Goal: Use online tool/utility: Utilize a website feature to perform a specific function

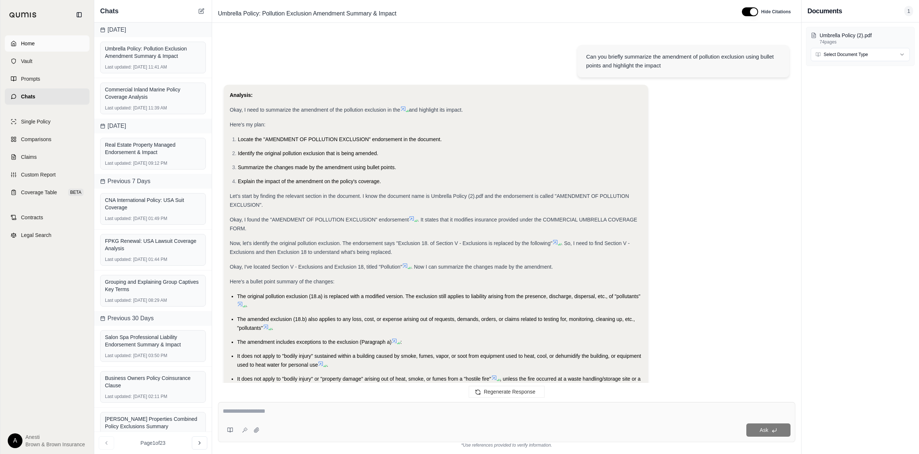
scroll to position [1144, 0]
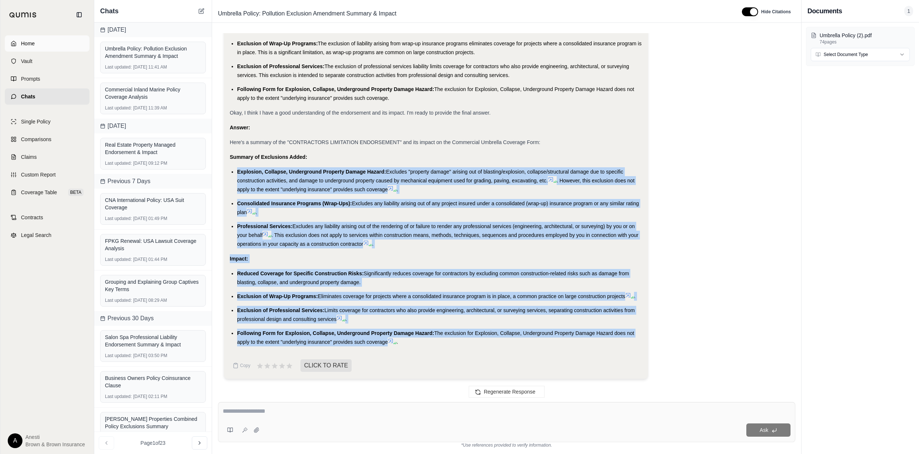
click at [32, 39] on link "Home" at bounding box center [47, 43] width 85 height 16
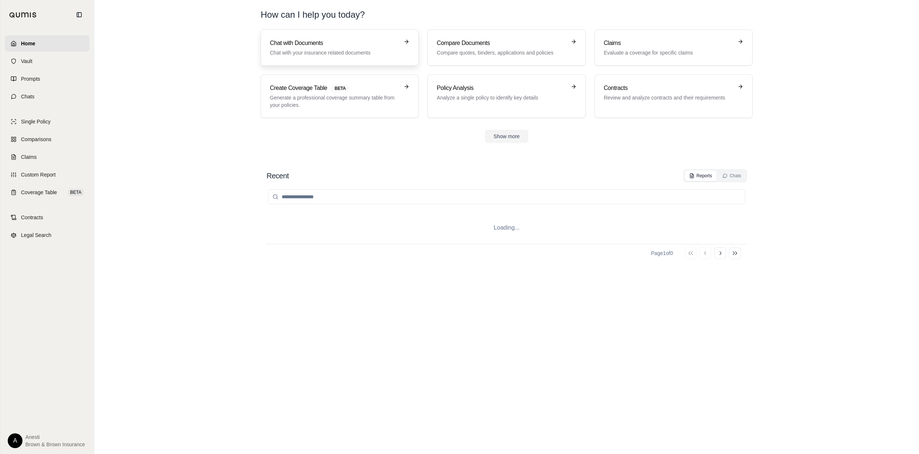
click at [314, 54] on p "Chat with your insurance related documents" at bounding box center [334, 52] width 129 height 7
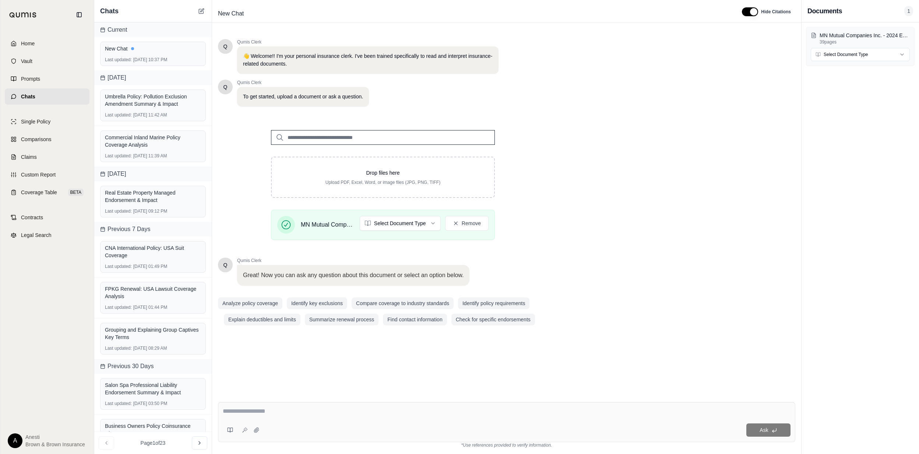
click at [284, 410] on textarea at bounding box center [507, 411] width 568 height 9
paste textarea "**********"
type textarea "**********"
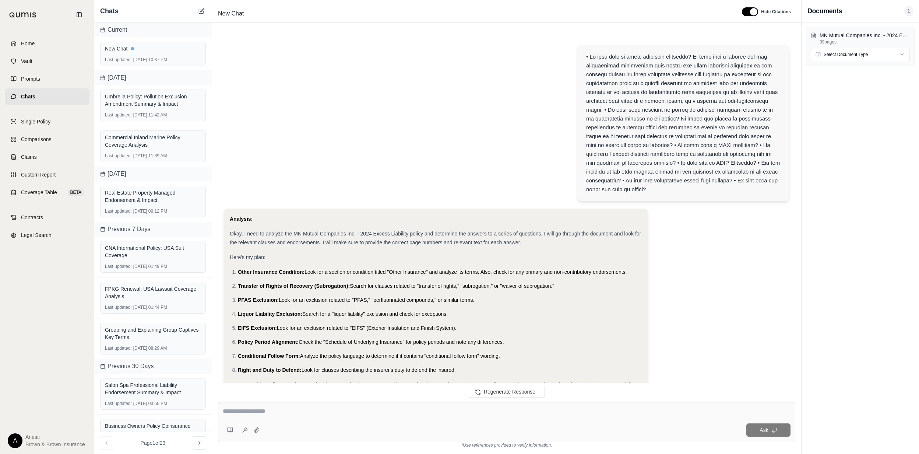
scroll to position [650, 0]
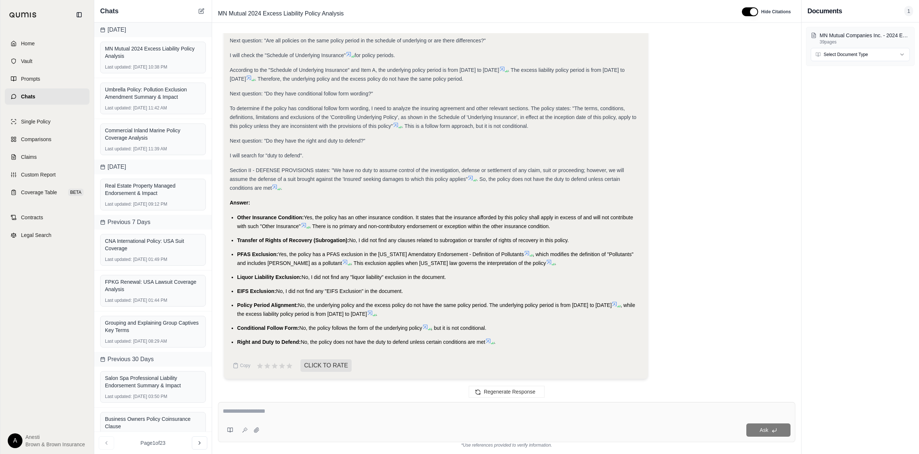
drag, startPoint x: 236, startPoint y: 217, endPoint x: 486, endPoint y: 347, distance: 282.2
copy ul "Other Insurance Condition: Yes, the policy has an other insurance condition. It…"
click at [288, 408] on textarea at bounding box center [507, 411] width 568 height 9
click at [233, 409] on textarea at bounding box center [507, 411] width 568 height 9
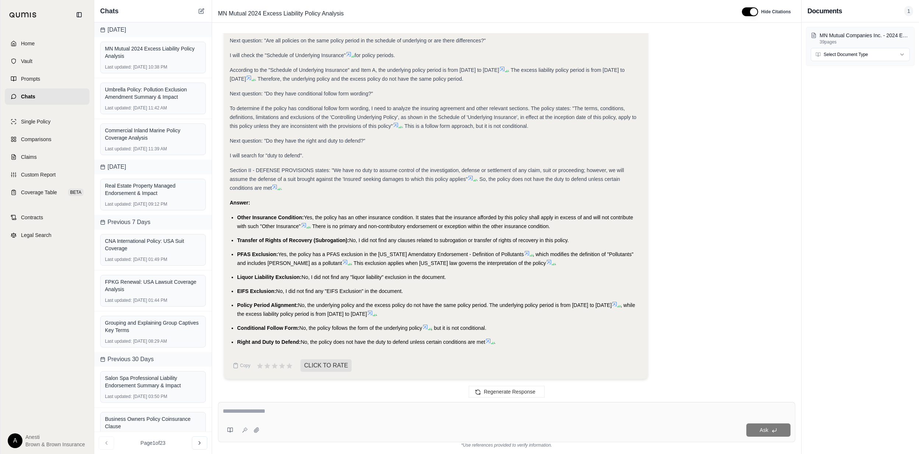
paste textarea "**********"
click at [285, 400] on textarea "**********" at bounding box center [507, 407] width 568 height 18
type textarea "**********"
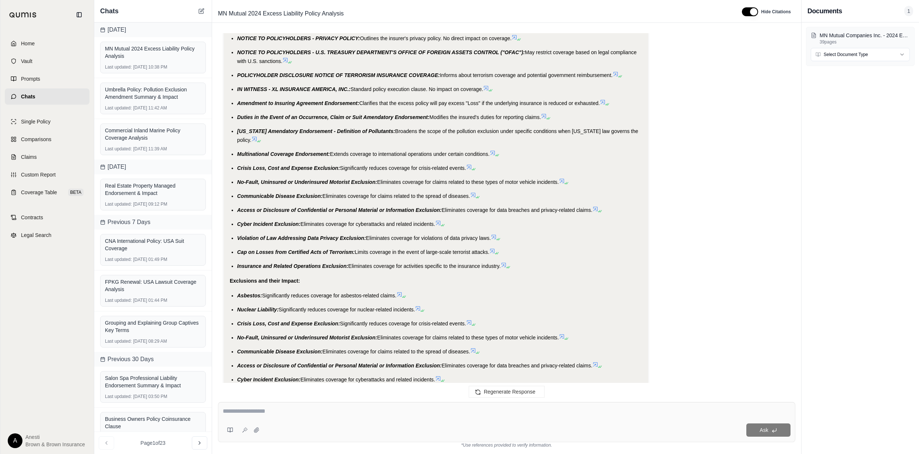
scroll to position [2406, 0]
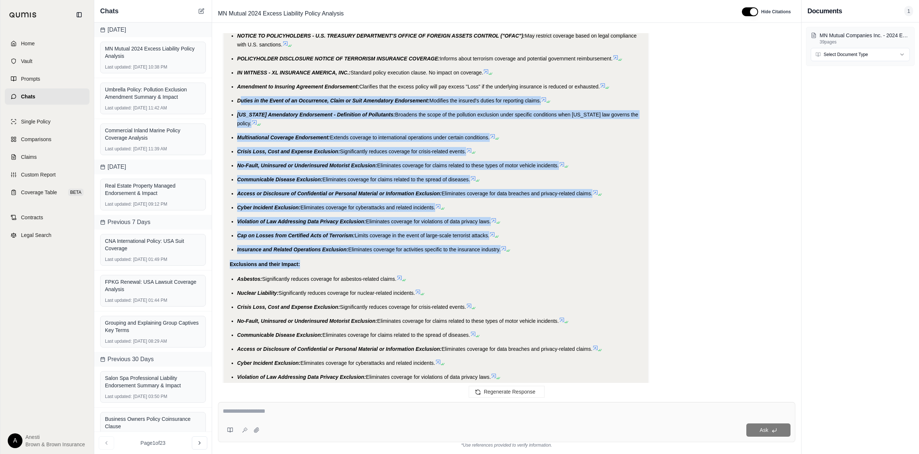
drag, startPoint x: 240, startPoint y: 99, endPoint x: 312, endPoint y: 264, distance: 180.1
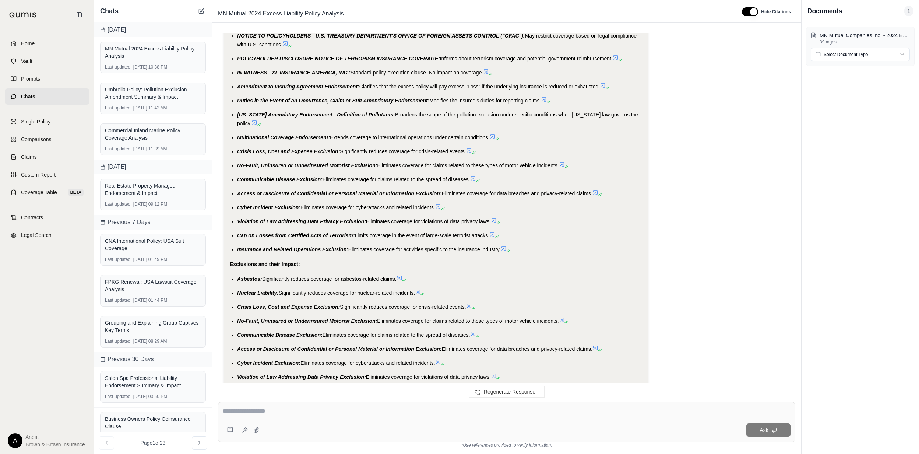
click at [231, 95] on ul "NOTICE TO POLICYHOLDERS - NOTICE CONCERNING POLICYHOLDER RIGHTS IN AN INSOLVENC…" at bounding box center [436, 116] width 413 height 273
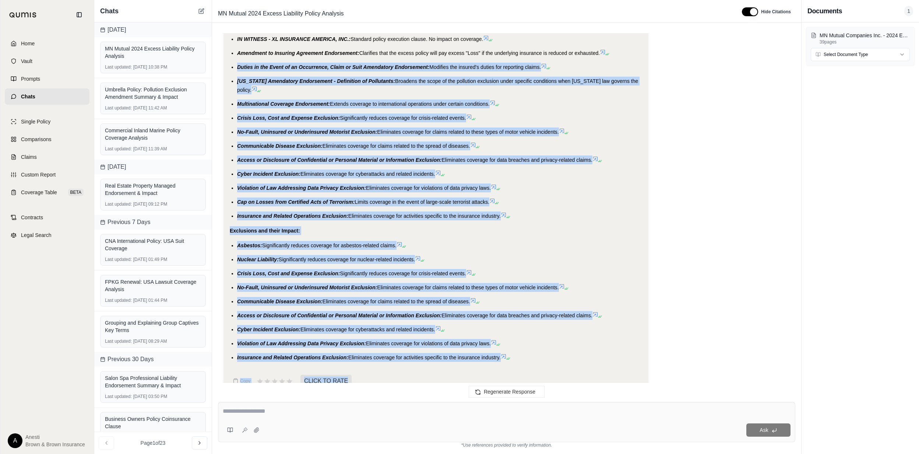
scroll to position [2455, 0]
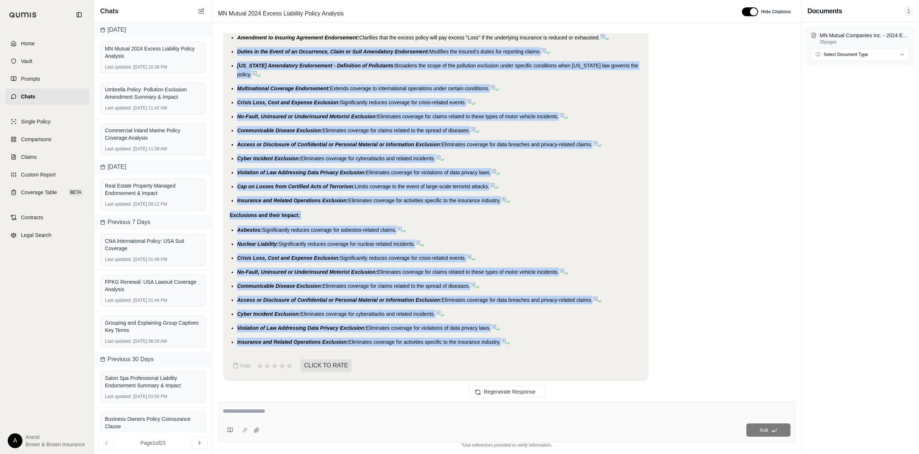
drag, startPoint x: 236, startPoint y: 98, endPoint x: 502, endPoint y: 344, distance: 361.5
copy div "Duties in the Event of an Occurrence, Claim or Suit Amendatory Endorsement: Mod…"
click at [62, 37] on link "Home" at bounding box center [47, 43] width 85 height 16
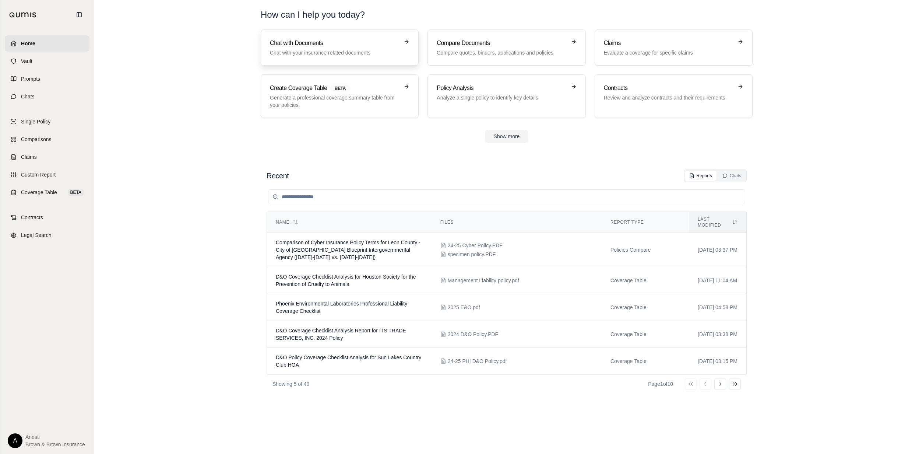
click at [322, 49] on p "Chat with your insurance related documents" at bounding box center [334, 52] width 129 height 7
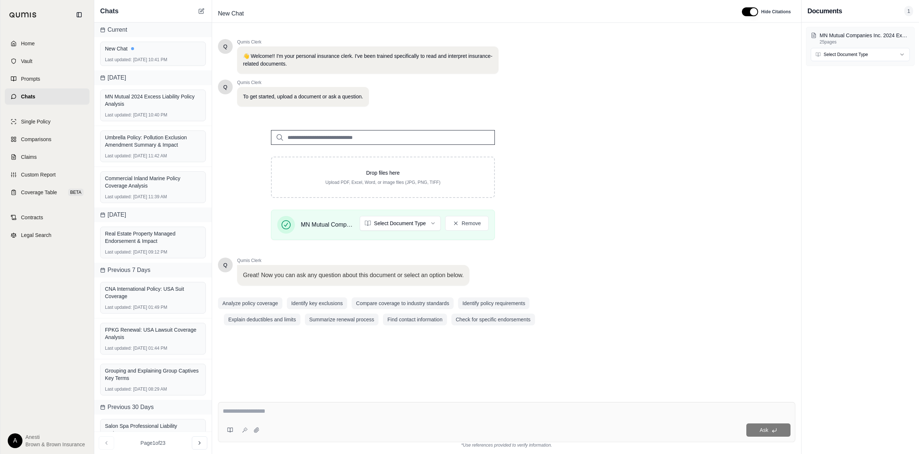
type textarea "**********"
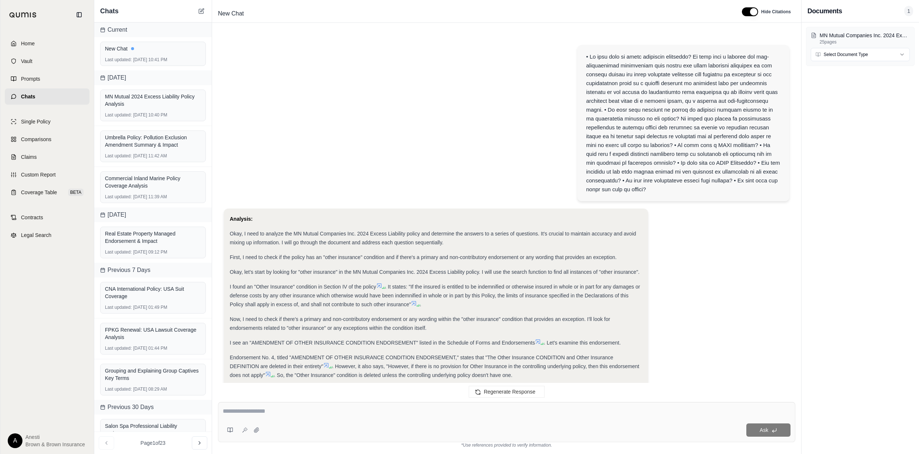
scroll to position [503, 0]
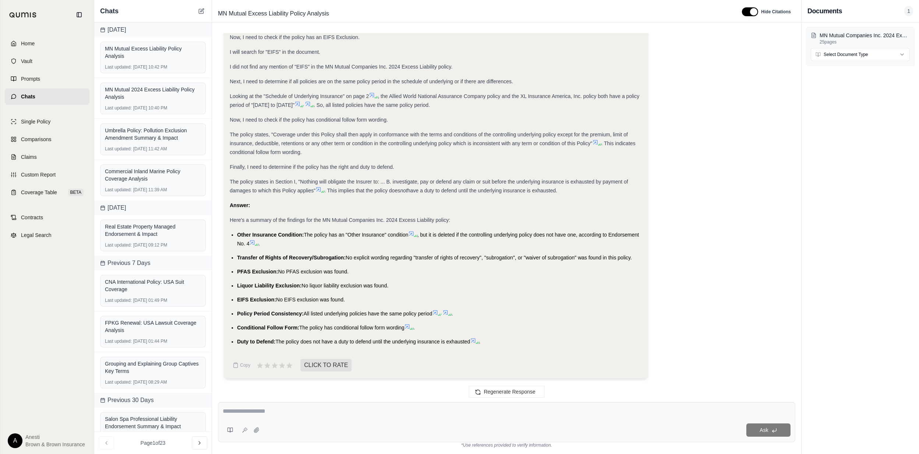
drag, startPoint x: 237, startPoint y: 232, endPoint x: 472, endPoint y: 342, distance: 259.2
click at [472, 342] on ul "Other Insurance Condition: The policy has an "Other Insurance" condition , but …" at bounding box center [436, 288] width 413 height 116
copy ul "Other Insurance Condition: The policy has an "Other Insurance" condition , but …"
click at [274, 402] on div "Ask" at bounding box center [507, 422] width 578 height 40
paste textarea "**********"
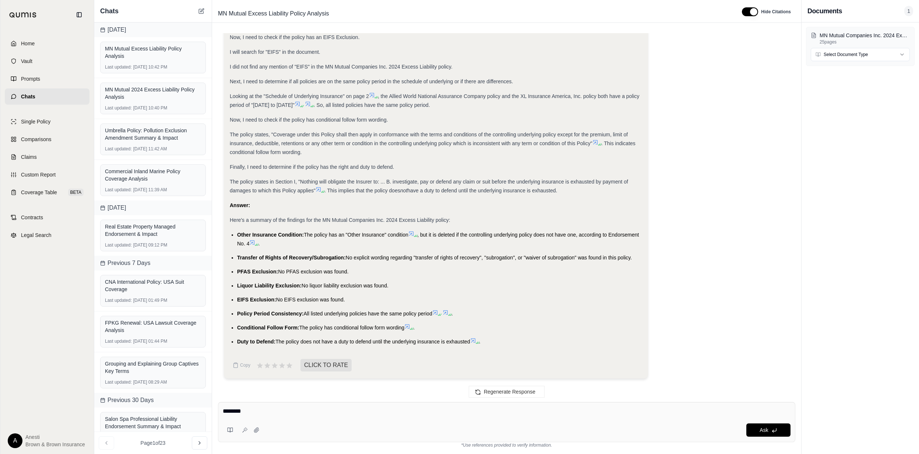
type textarea "**********"
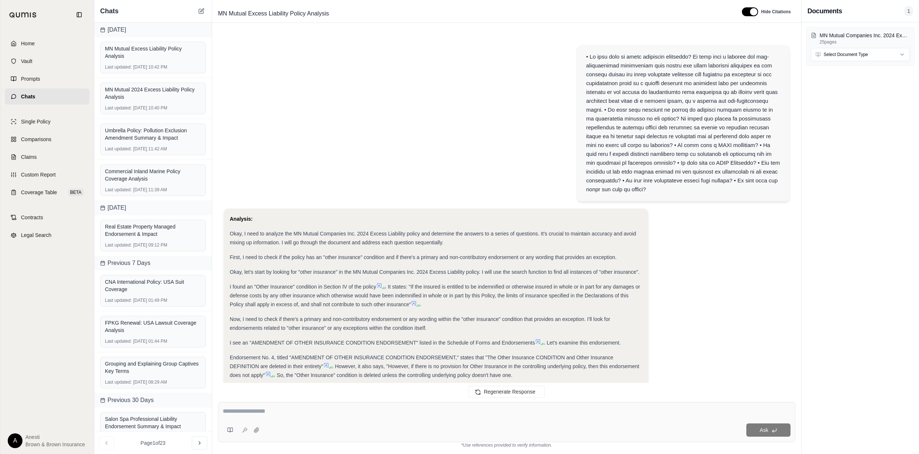
scroll to position [861, 0]
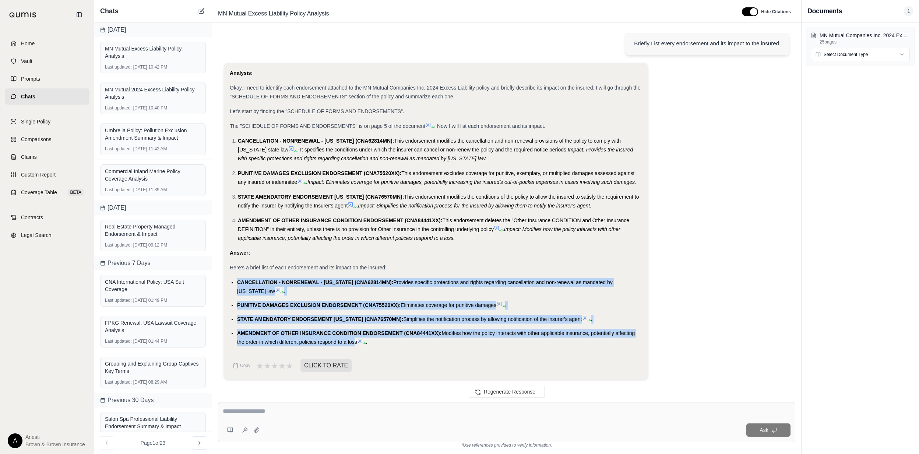
drag, startPoint x: 238, startPoint y: 280, endPoint x: 353, endPoint y: 347, distance: 132.9
click at [353, 347] on div "Analysis: Okay, I need to identify each endorsement attached to the MN Mutual C…" at bounding box center [436, 211] width 413 height 284
copy ul "CANCELLATION - NONRENEWAL - [US_STATE] (CNA62814MN): Provides specific protecti…"
drag, startPoint x: 353, startPoint y: 347, endPoint x: 336, endPoint y: 333, distance: 21.5
click at [351, 345] on li "AMENDMENT OF OTHER INSURANCE CONDITION ENDORSEMENT (CNA84441XX): Modifies how t…" at bounding box center [439, 338] width 405 height 18
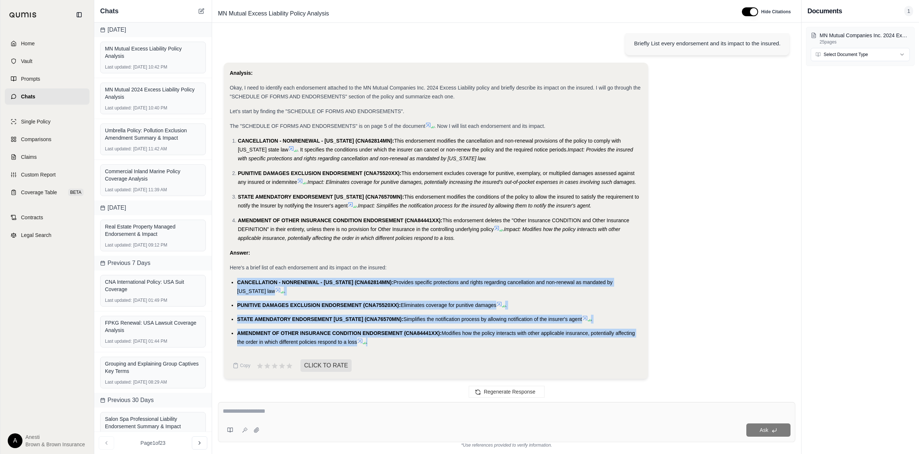
drag, startPoint x: 236, startPoint y: 279, endPoint x: 382, endPoint y: 351, distance: 162.4
click at [382, 351] on div "Analysis: Okay, I need to identify each endorsement attached to the MN Mutual C…" at bounding box center [436, 211] width 413 height 284
copy ul "CANCELLATION - NONRENEWAL - [US_STATE] (CNA62814MN): Provides specific protecti…"
click at [357, 412] on textarea at bounding box center [507, 411] width 568 height 9
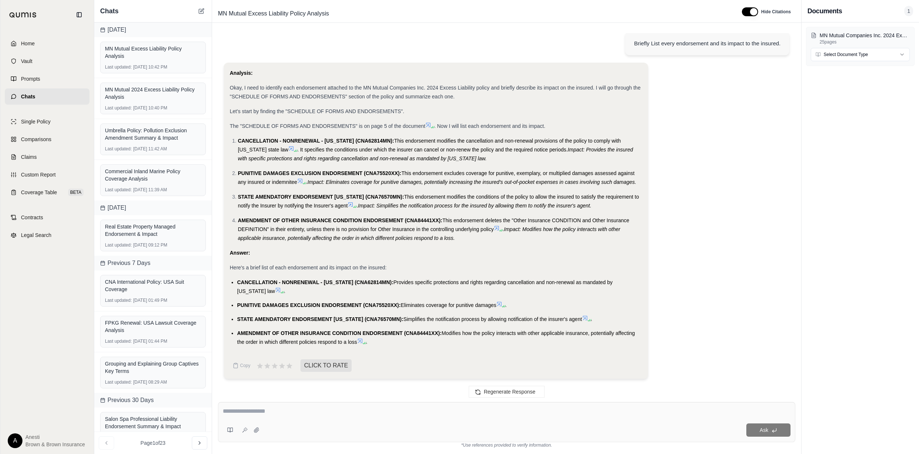
click at [430, 122] on div "The "SCHEDULE OF FORMS AND ENDORSEMENTS" is on page 5 of the document . Now I w…" at bounding box center [436, 126] width 413 height 9
click at [428, 123] on icon at bounding box center [428, 125] width 4 height 4
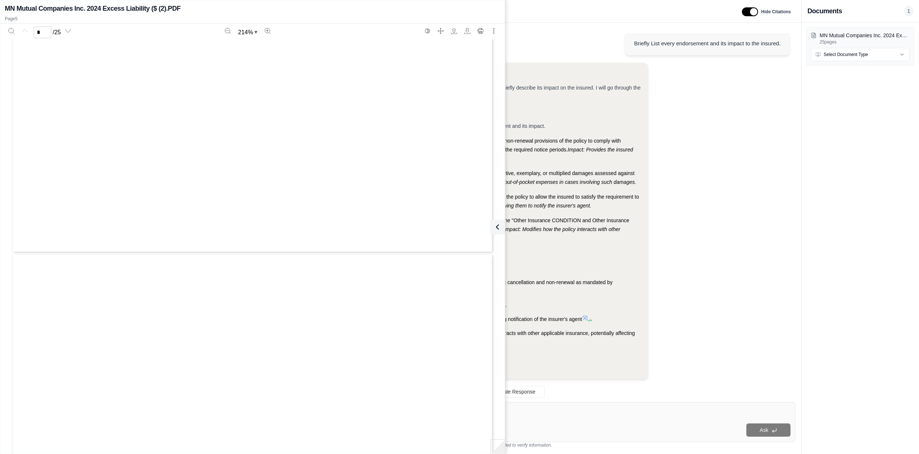
type input "*"
click at [501, 228] on button at bounding box center [496, 227] width 15 height 15
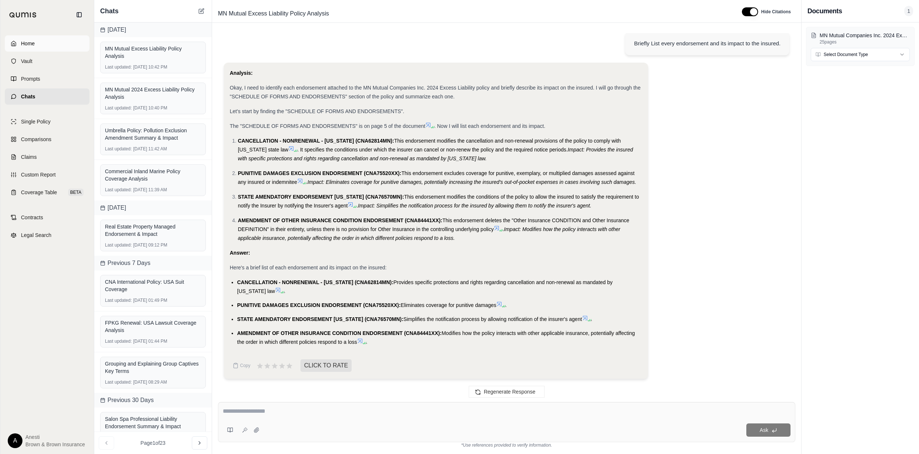
click at [52, 38] on link "Home" at bounding box center [47, 43] width 85 height 16
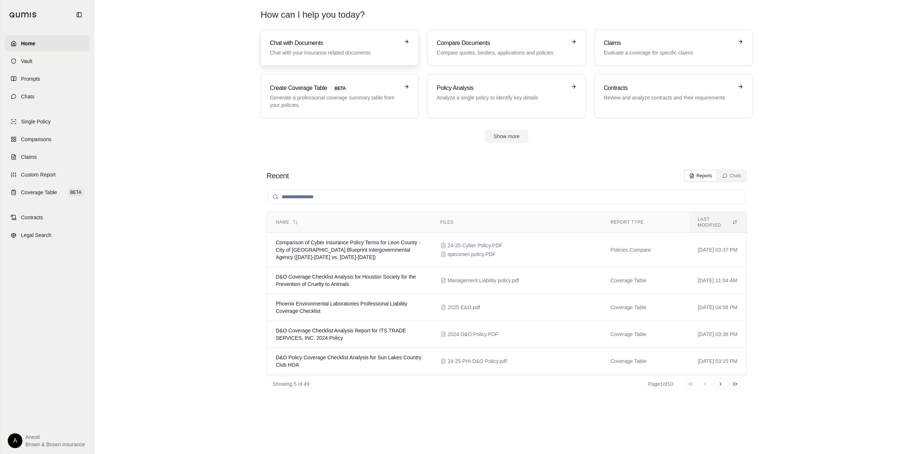
click at [312, 46] on h3 "Chat with Documents" at bounding box center [334, 43] width 129 height 9
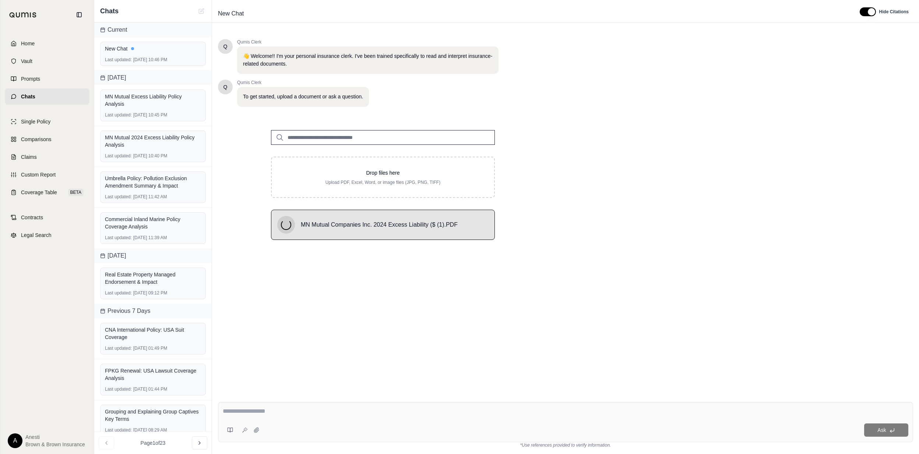
click at [319, 407] on textarea at bounding box center [565, 411] width 685 height 9
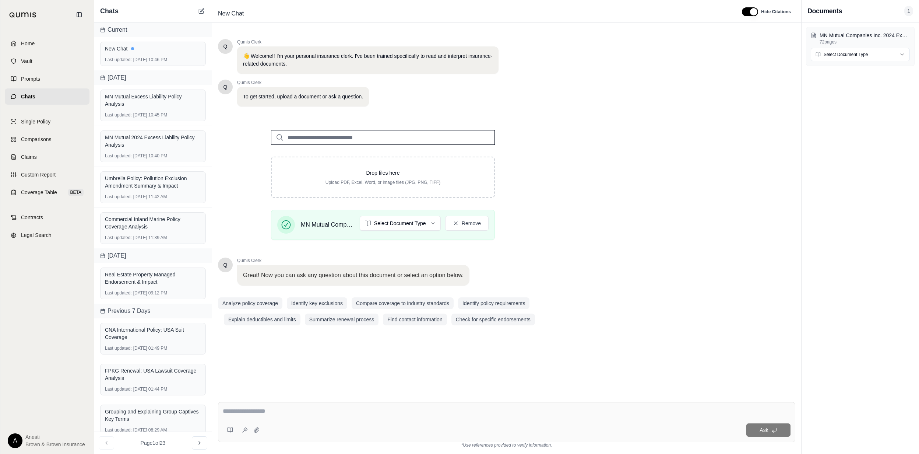
click at [225, 410] on textarea at bounding box center [507, 411] width 568 height 9
type textarea "**********"
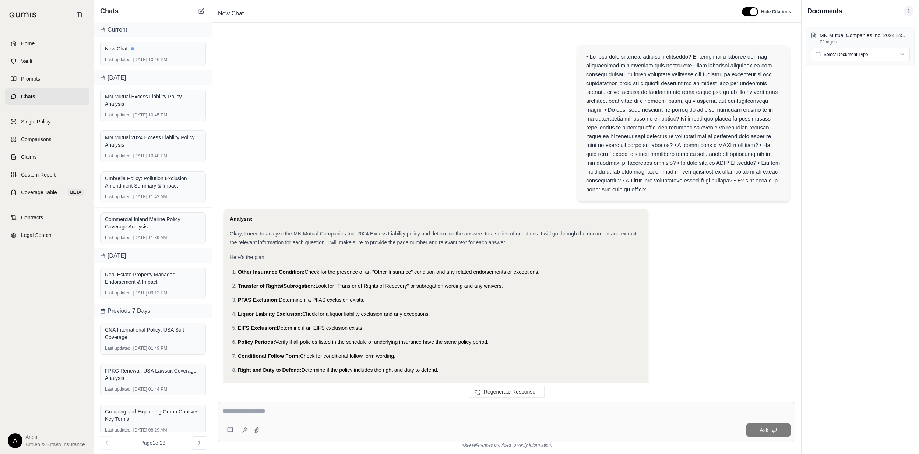
scroll to position [674, 0]
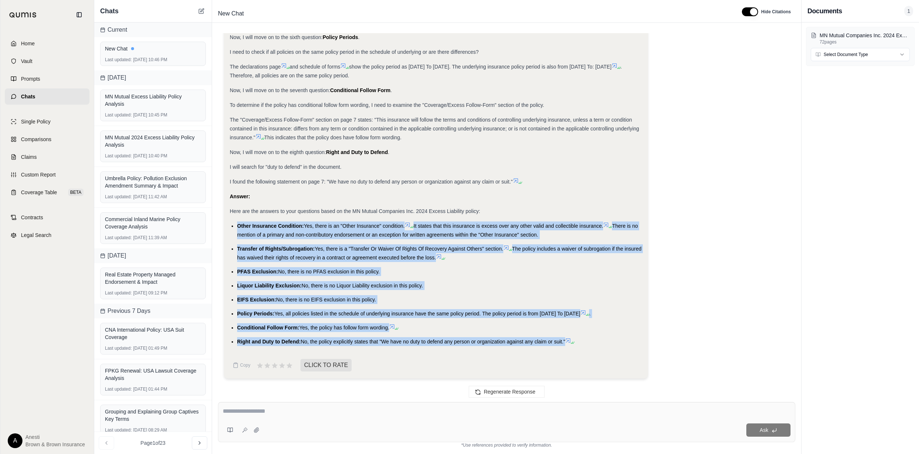
drag, startPoint x: 237, startPoint y: 215, endPoint x: 566, endPoint y: 346, distance: 353.6
copy ul "Other Insurance Condition: Yes, there is an "Other Insurance" condition. It sta…"
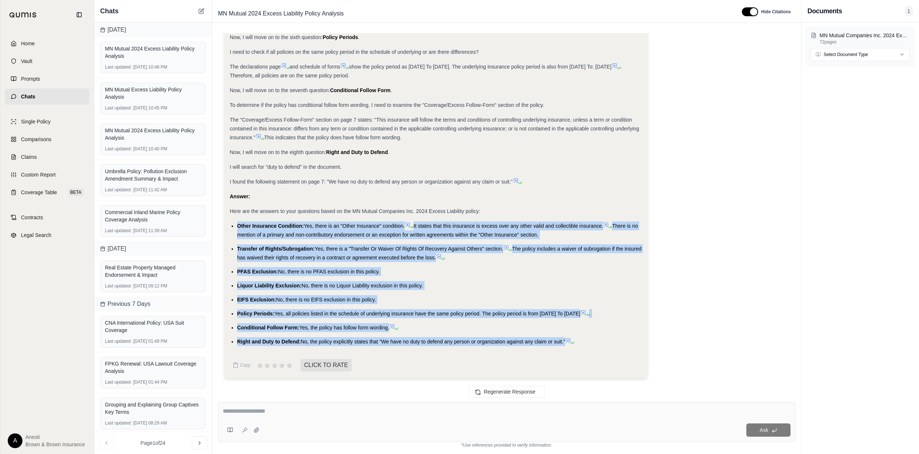
click at [270, 415] on div at bounding box center [507, 412] width 568 height 11
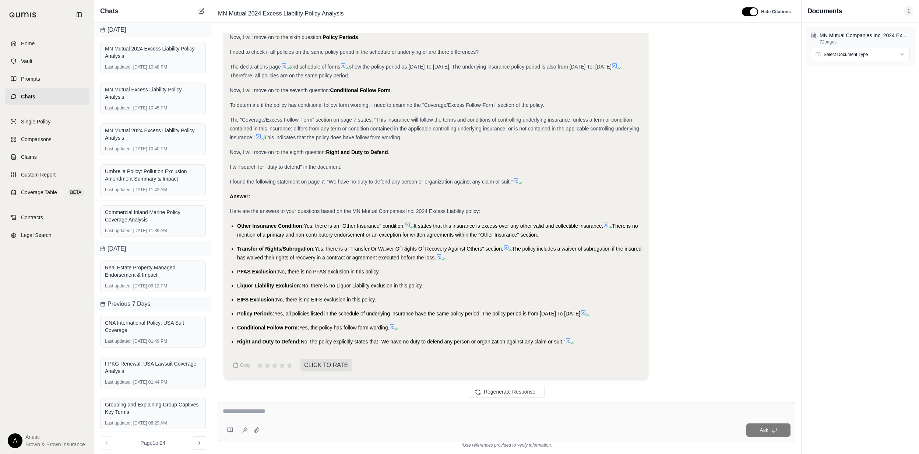
click at [324, 413] on textarea at bounding box center [507, 411] width 568 height 9
paste textarea "**********"
type textarea "**********"
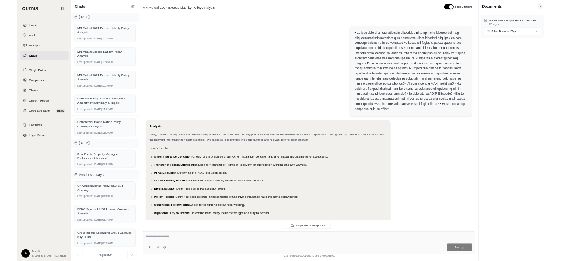
scroll to position [1973, 0]
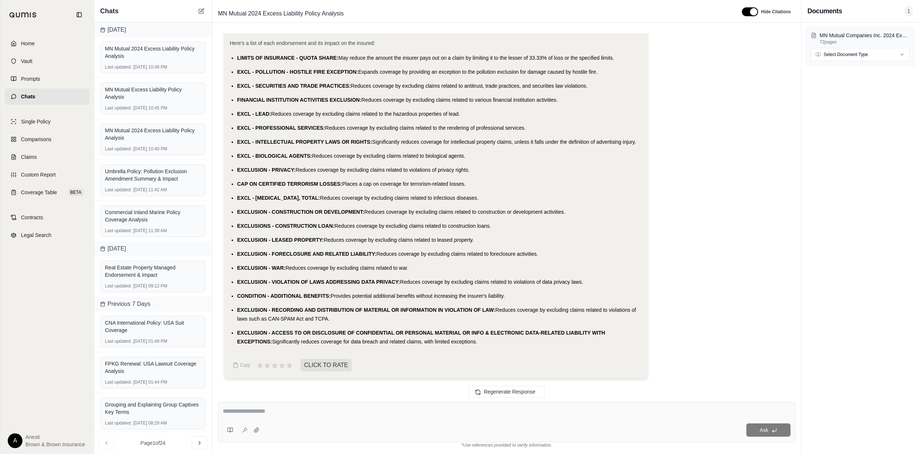
drag, startPoint x: 238, startPoint y: 60, endPoint x: 452, endPoint y: 341, distance: 353.2
click at [452, 341] on ul "LIMITS OF INSURANCE - QUOTA SHARE: May reduce the amount the insurer pays out o…" at bounding box center [436, 199] width 413 height 292
copy ul "LIMITS OF INSURANCE - QUOTA SHARE: May reduce the amount the insurer pays out o…"
click at [51, 43] on link "Home" at bounding box center [47, 43] width 85 height 16
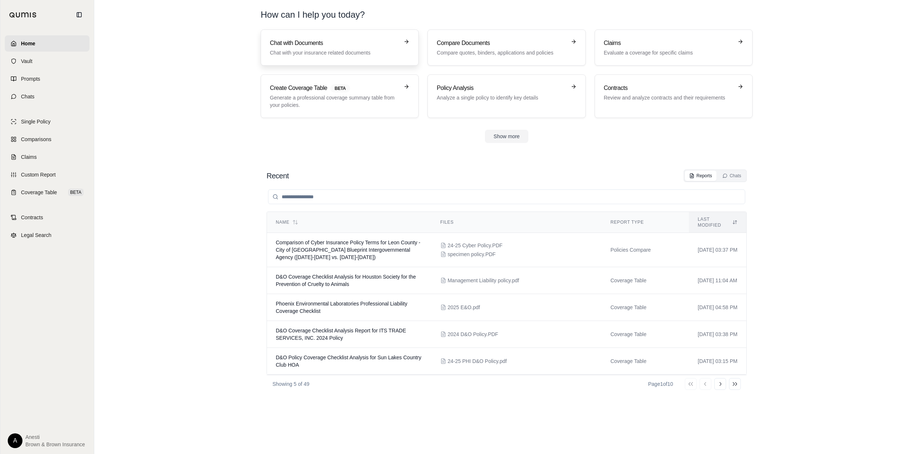
click at [310, 51] on p "Chat with your insurance related documents" at bounding box center [334, 52] width 129 height 7
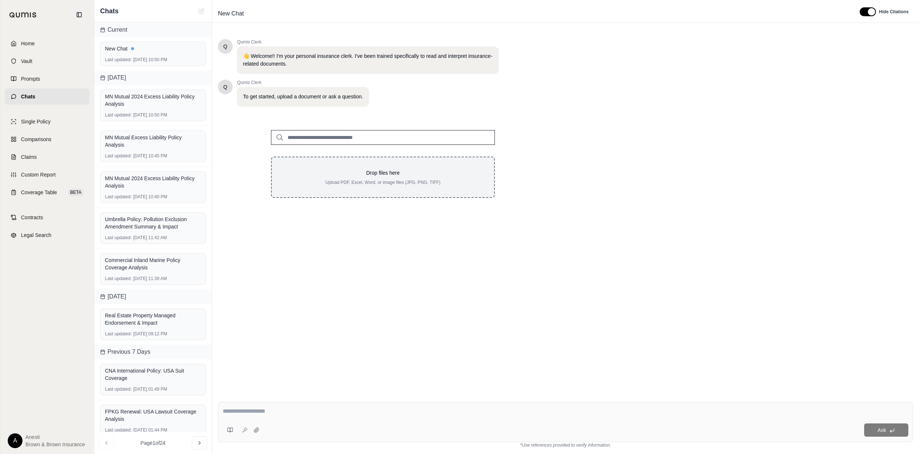
click at [347, 157] on div "Drop files here Upload PDF, Excel, Word, or image files (JPG, PNG, TIFF)" at bounding box center [383, 177] width 224 height 41
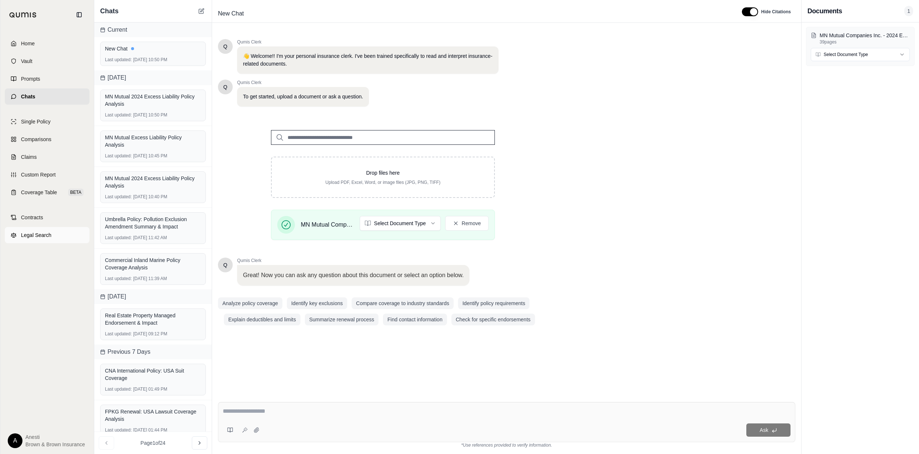
type textarea "**********"
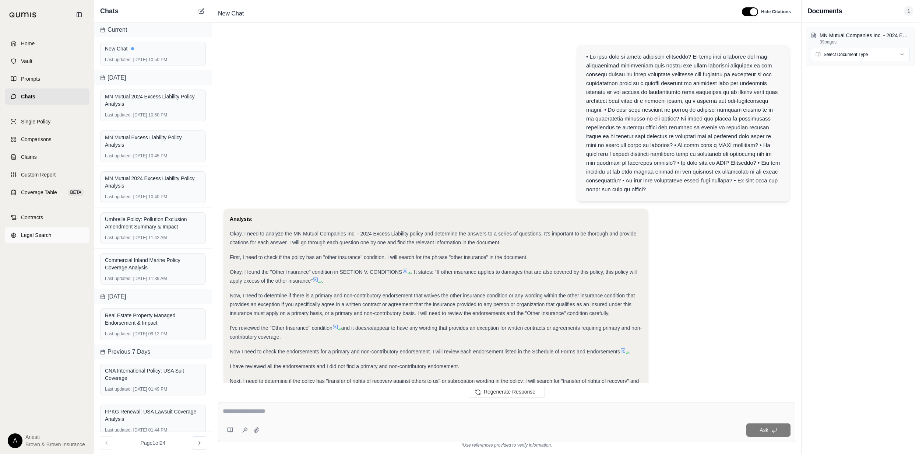
scroll to position [563, 0]
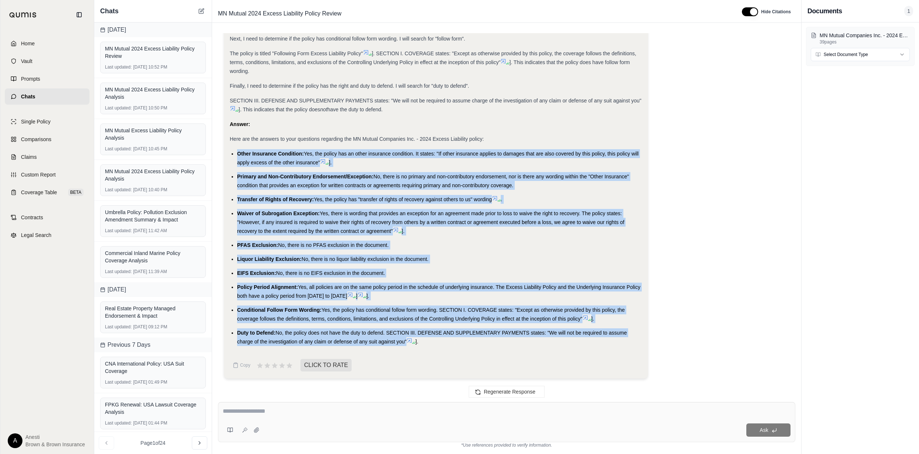
drag, startPoint x: 236, startPoint y: 150, endPoint x: 406, endPoint y: 348, distance: 260.5
click at [406, 348] on div "Analysis: Okay, I need to analyze the MN Mutual Companies Inc. - 2024 Excess Li…" at bounding box center [436, 1] width 413 height 701
copy ul "Other Insurance Condition: Yes, the policy has an other insurance condition. It…"
click at [259, 411] on textarea at bounding box center [507, 411] width 568 height 9
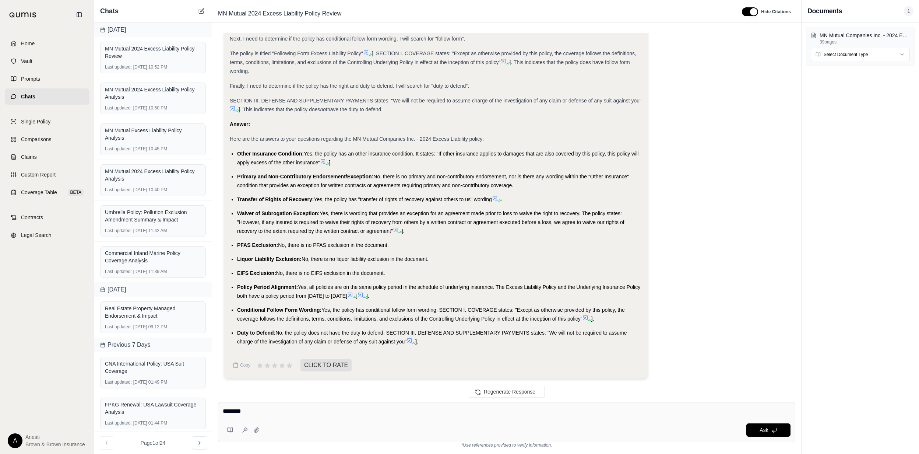
paste textarea "**********"
type textarea "**********"
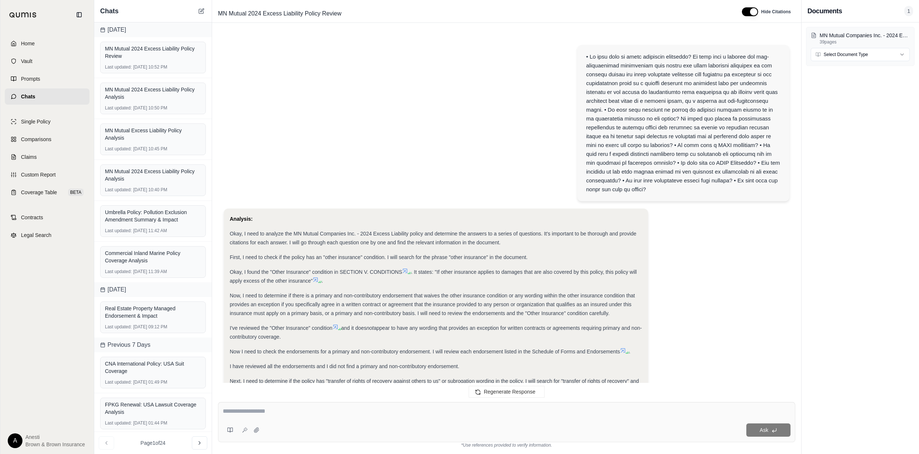
scroll to position [1424, 0]
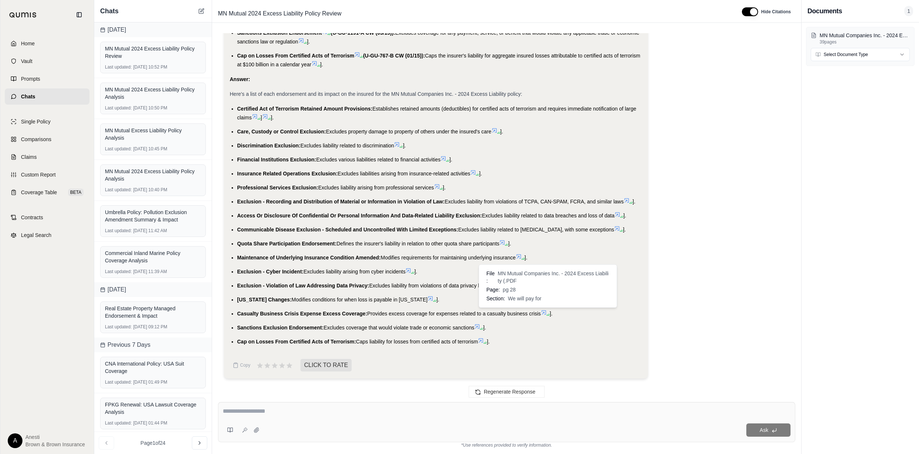
drag, startPoint x: 238, startPoint y: 131, endPoint x: 542, endPoint y: 312, distance: 354.2
click at [542, 312] on ul "Certified Act of Terrorism Retained Amount Provisions: Establishes retained amo…" at bounding box center [436, 225] width 413 height 242
copy ul "Care, Custody or Control Exclusion: Excludes property damage to property of oth…"
click at [49, 42] on link "Home" at bounding box center [47, 43] width 85 height 16
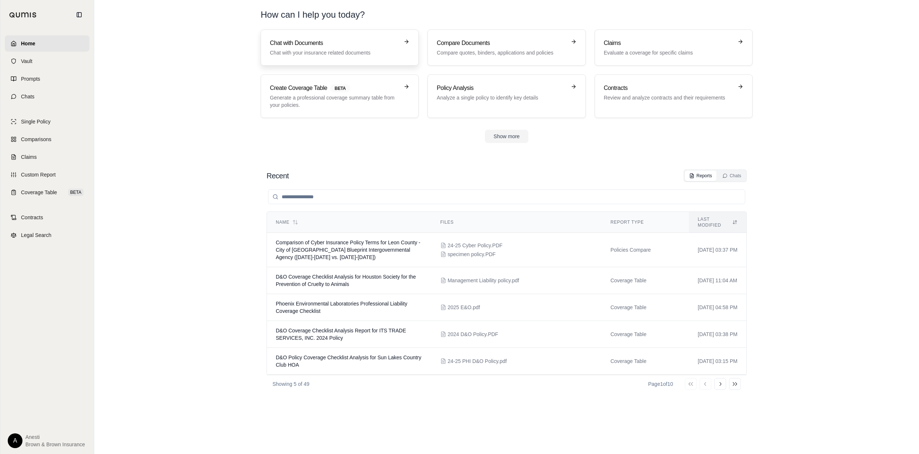
click at [372, 50] on p "Chat with your insurance related documents" at bounding box center [334, 52] width 129 height 7
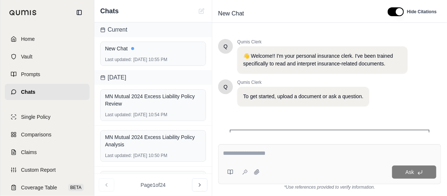
click at [328, 23] on div "Q Qumis Clerk 👋 Welcome!! I'm your personal insurance clerk. I've been trained …" at bounding box center [329, 109] width 235 height 173
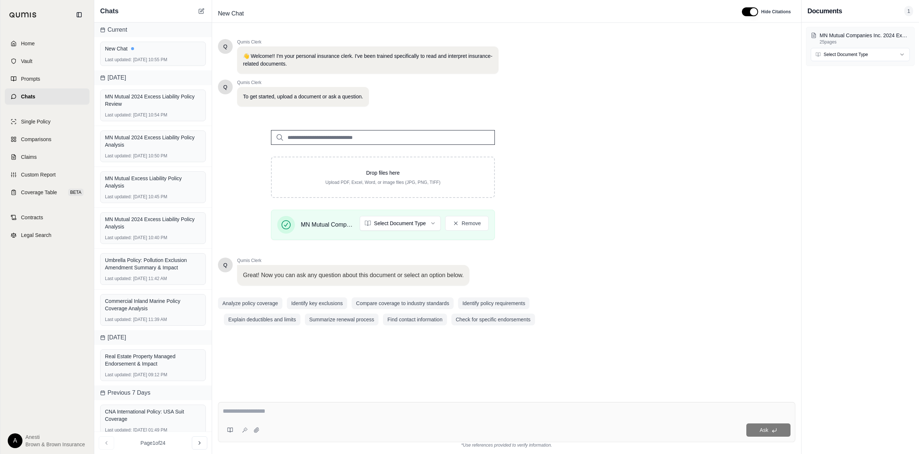
type textarea "**********"
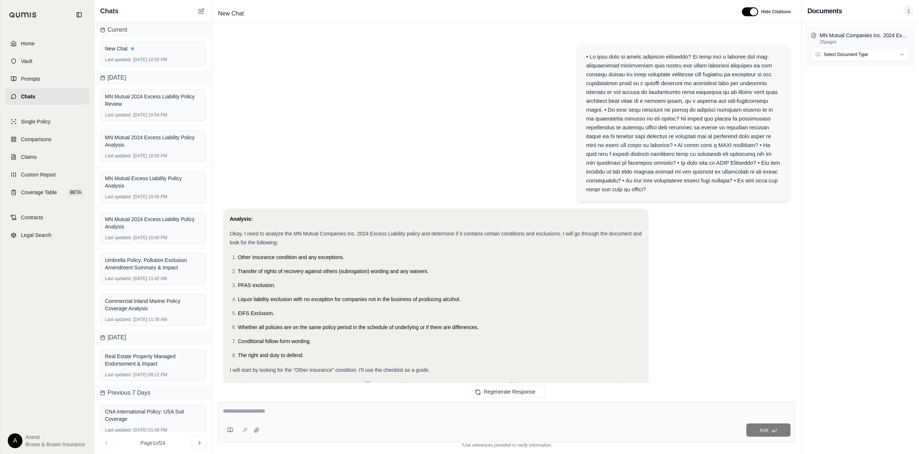
scroll to position [494, 0]
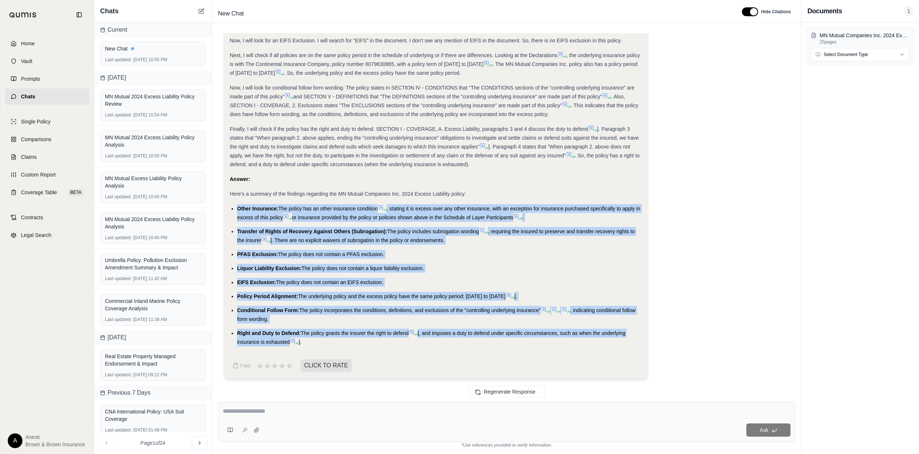
drag, startPoint x: 236, startPoint y: 207, endPoint x: 292, endPoint y: 342, distance: 146.2
click at [292, 342] on ul "Other Insurance: The policy has an other insurance condition , stating it is ex…" at bounding box center [436, 275] width 413 height 142
copy ul "Other Insurance: The policy has an other insurance condition , stating it is ex…"
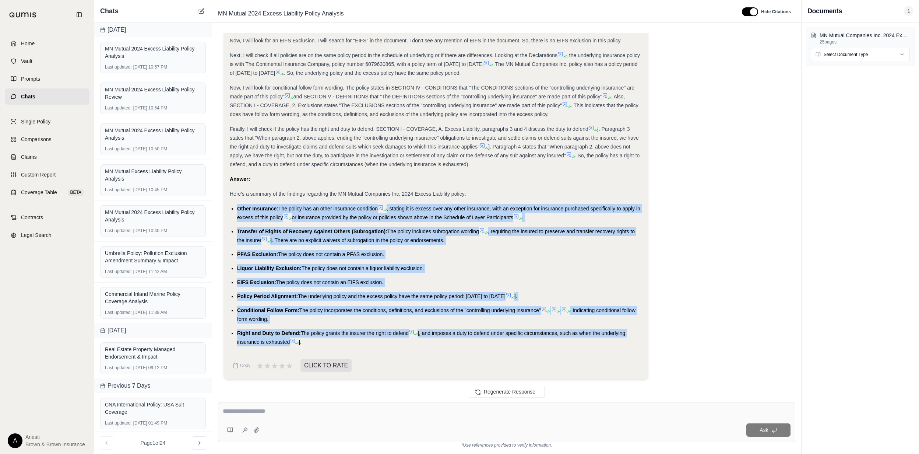
click at [252, 410] on textarea at bounding box center [507, 411] width 568 height 9
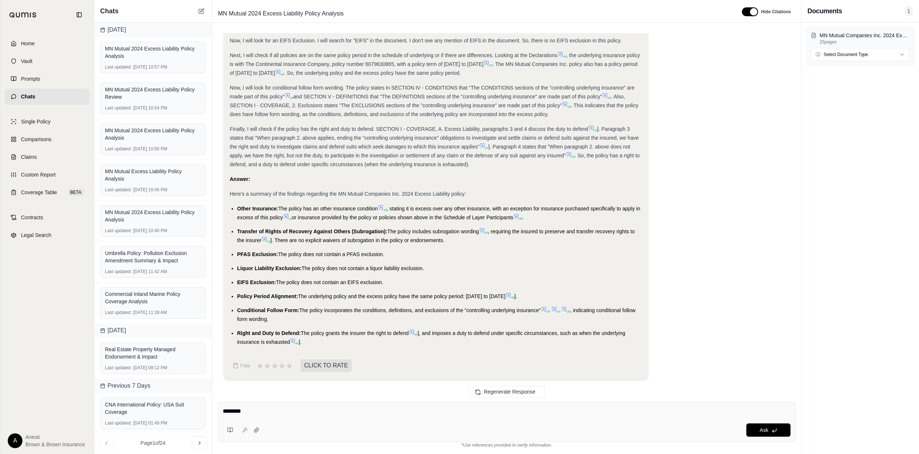
paste textarea "**********"
type textarea "**********"
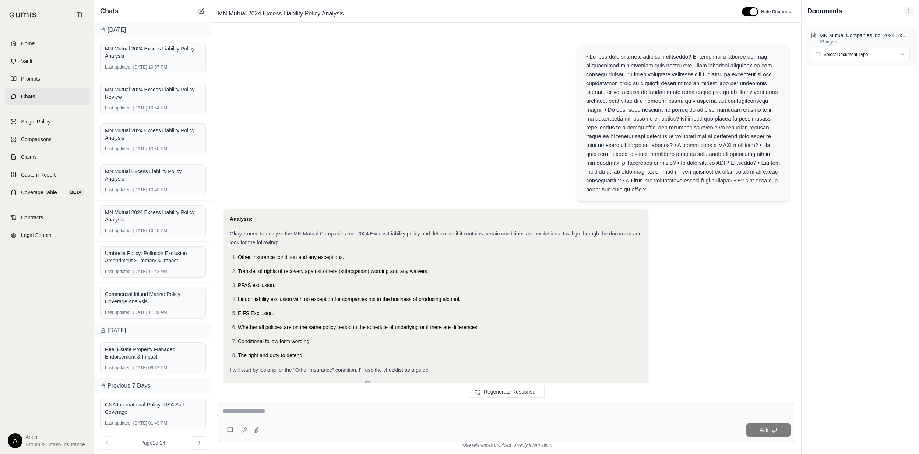
scroll to position [1376, 0]
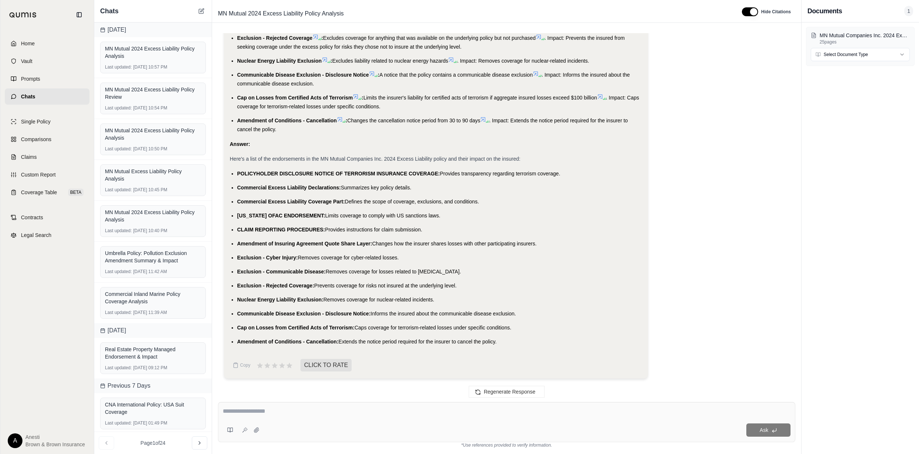
drag, startPoint x: 234, startPoint y: 186, endPoint x: 517, endPoint y: 310, distance: 308.8
click at [517, 310] on ul "POLICYHOLDER DISCLOSURE NOTICE OF TERRORISM INSURANCE COVERAGE: Provides transp…" at bounding box center [436, 257] width 413 height 177
